Goal: Transaction & Acquisition: Purchase product/service

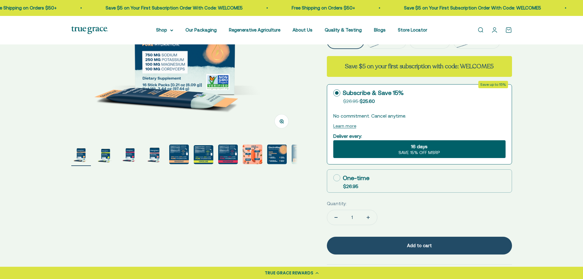
scroll to position [92, 0]
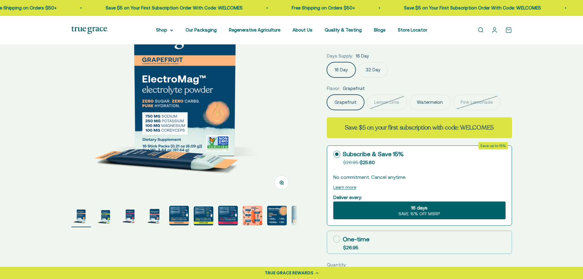
click at [102, 220] on img "Go to item 2" at bounding box center [106, 216] width 20 height 20
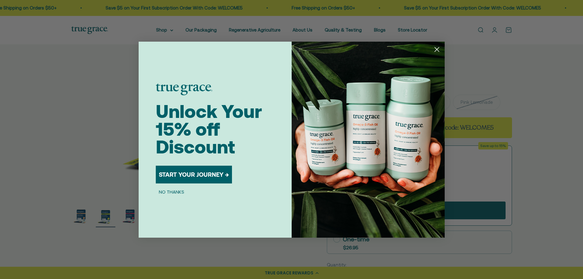
scroll to position [0, 233]
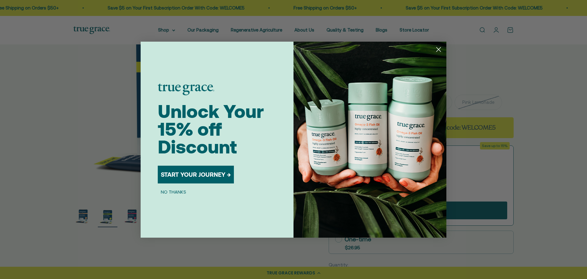
click at [169, 192] on button "NO THANKS" at bounding box center [174, 191] width 32 height 7
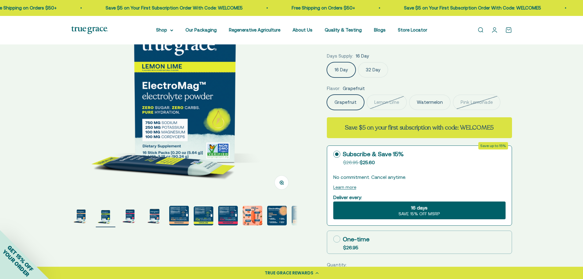
click at [132, 216] on img "Go to item 3" at bounding box center [130, 216] width 20 height 20
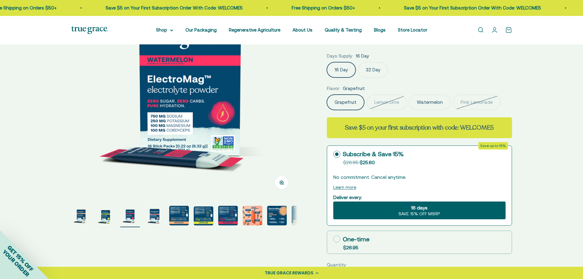
scroll to position [0, 467]
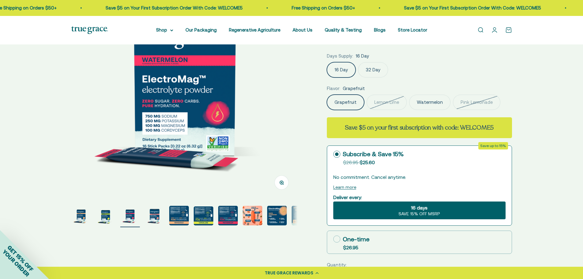
click at [154, 214] on img "Go to item 4" at bounding box center [155, 216] width 20 height 20
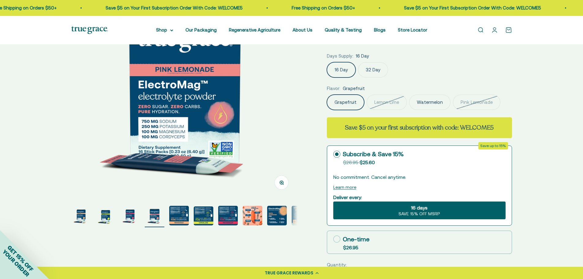
scroll to position [0, 701]
click at [371, 71] on label "32 Day" at bounding box center [373, 69] width 30 height 15
click at [327, 62] on input "32 Day" at bounding box center [326, 62] width 0 height 0
click at [386, 99] on label "Lemon Lime" at bounding box center [386, 102] width 40 height 15
click at [327, 95] on input "Lemon Lime" at bounding box center [326, 94] width 0 height 0
